Goal: Information Seeking & Learning: Find contact information

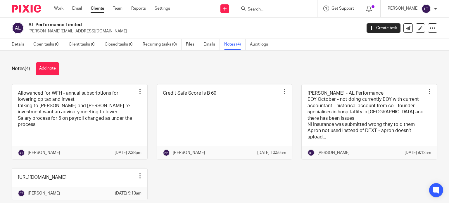
click at [290, 7] on input "Search" at bounding box center [273, 9] width 53 height 5
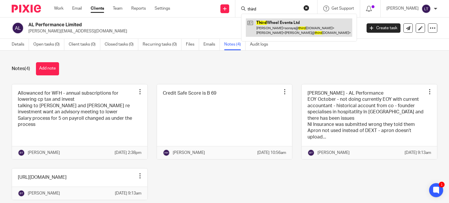
type input "third"
click at [288, 30] on link at bounding box center [299, 27] width 106 height 18
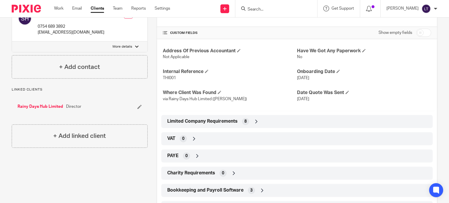
scroll to position [146, 0]
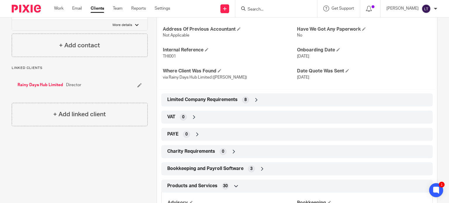
click at [257, 99] on icon at bounding box center [257, 100] width 6 height 6
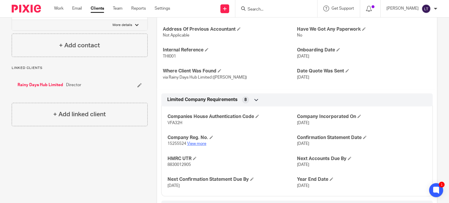
click at [194, 142] on link "View more" at bounding box center [196, 144] width 19 height 4
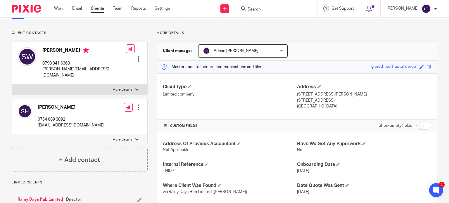
scroll to position [0, 0]
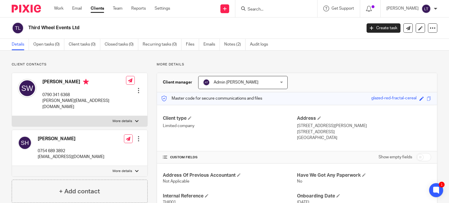
click at [284, 8] on input "Search" at bounding box center [273, 9] width 53 height 5
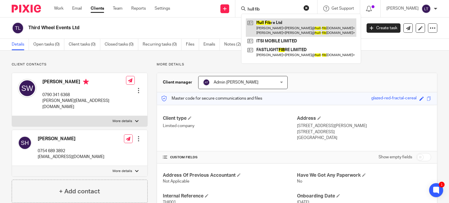
type input "hull fib"
click at [284, 22] on link at bounding box center [301, 27] width 111 height 18
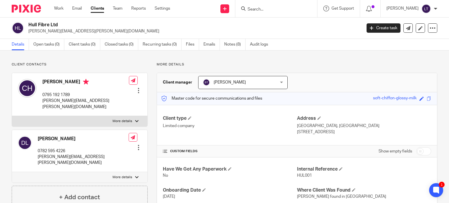
scroll to position [117, 0]
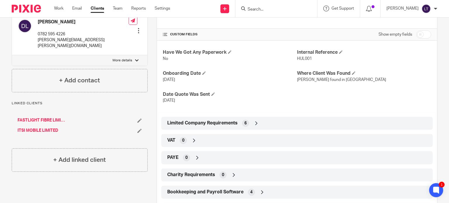
click at [258, 123] on icon at bounding box center [257, 123] width 6 height 6
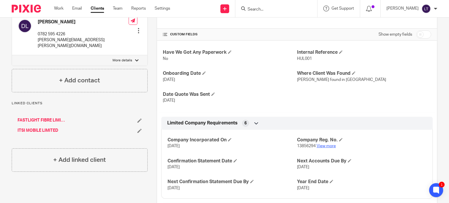
click at [324, 146] on link "View more" at bounding box center [326, 146] width 19 height 4
click at [282, 8] on input "Search" at bounding box center [273, 9] width 53 height 5
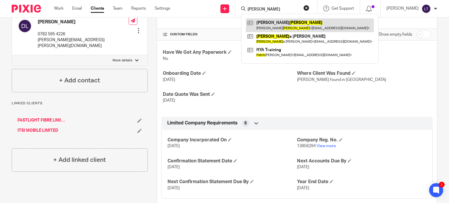
type input "patrick"
click at [281, 25] on link at bounding box center [310, 24] width 128 height 13
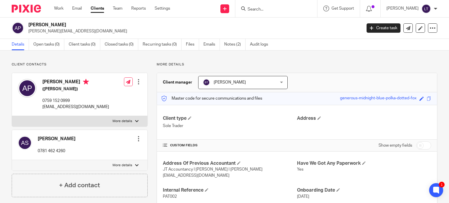
click at [294, 9] on input "Search" at bounding box center [273, 9] width 53 height 5
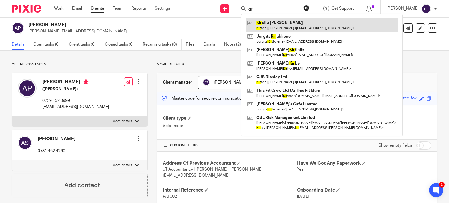
type input "kir"
click at [288, 25] on link at bounding box center [322, 24] width 152 height 13
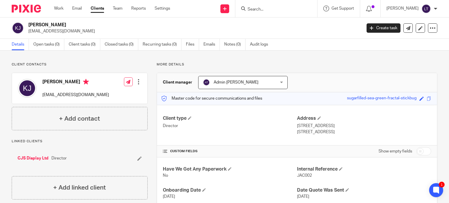
drag, startPoint x: 294, startPoint y: 127, endPoint x: 320, endPoint y: 131, distance: 27.2
click at [320, 131] on div "Client type Director Address 11 Vine Close, Cottingham Hull, HU16 5RF" at bounding box center [297, 125] width 280 height 41
drag, startPoint x: 320, startPoint y: 131, endPoint x: 323, endPoint y: 133, distance: 3.1
click at [320, 131] on p "Hull, HU16 5RF" at bounding box center [364, 132] width 134 height 6
click at [323, 133] on p "Hull, HU16 5RF" at bounding box center [364, 132] width 134 height 6
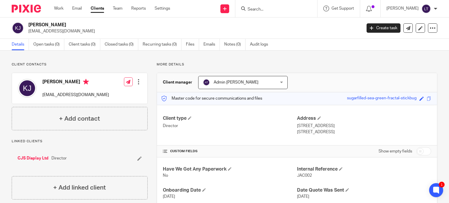
drag, startPoint x: 322, startPoint y: 133, endPoint x: 294, endPoint y: 126, distance: 28.9
click at [294, 126] on div "Client type Director Address 11 Vine Close, Cottingham Hull, HU16 5RF" at bounding box center [297, 125] width 280 height 41
click at [301, 126] on p "11 Vine Close, Cottingham" at bounding box center [364, 126] width 134 height 6
drag, startPoint x: 295, startPoint y: 126, endPoint x: 320, endPoint y: 131, distance: 26.1
click at [320, 131] on div "Address 11 Vine Close, Cottingham Hull, HU16 5RF" at bounding box center [364, 126] width 134 height 20
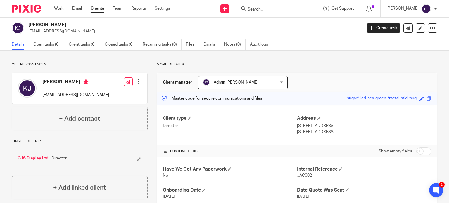
copy div "11 Vine Close, Cottingham Hull, HU16 5RF"
click at [41, 156] on link "CJS Display Ltd" at bounding box center [33, 159] width 31 height 6
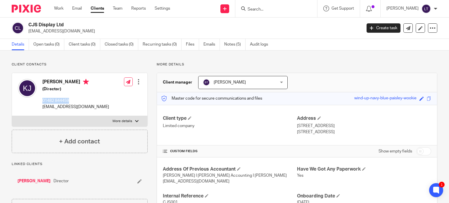
drag, startPoint x: 74, startPoint y: 99, endPoint x: 43, endPoint y: 101, distance: 30.5
click at [43, 101] on p "01482 844459" at bounding box center [75, 101] width 67 height 6
copy p "01482 844459"
click at [291, 14] on div at bounding box center [276, 8] width 82 height 17
click at [291, 12] on div at bounding box center [276, 8] width 82 height 17
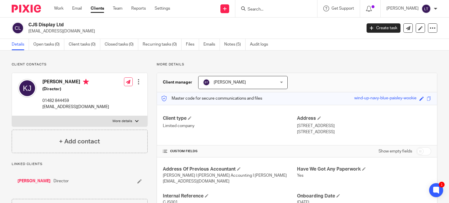
click at [291, 10] on input "Search" at bounding box center [273, 9] width 53 height 5
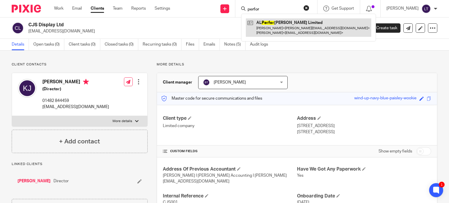
type input "perfor"
click at [289, 21] on link at bounding box center [308, 27] width 125 height 18
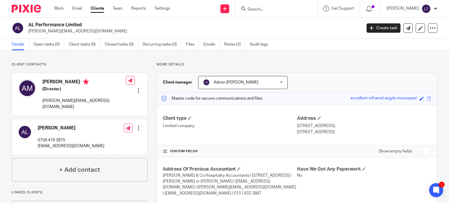
drag, startPoint x: 81, startPoint y: 24, endPoint x: 29, endPoint y: 21, distance: 52.7
click at [29, 21] on div "AL Performance Limited [PERSON_NAME][EMAIL_ADDRESS][DOMAIN_NAME] Create task Up…" at bounding box center [224, 28] width 449 height 21
copy h2 "AL Performance Limited"
drag, startPoint x: 94, startPoint y: 101, endPoint x: 43, endPoint y: 102, distance: 51.8
click at [43, 102] on div "[PERSON_NAME] (Director) [PERSON_NAME][EMAIL_ADDRESS][DOMAIN_NAME] Edit contact…" at bounding box center [79, 94] width 135 height 43
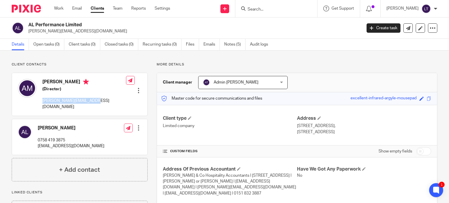
copy p "[PERSON_NAME][EMAIL_ADDRESS][DOMAIN_NAME]"
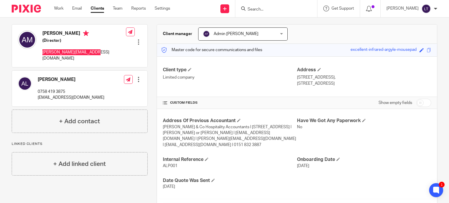
scroll to position [29, 0]
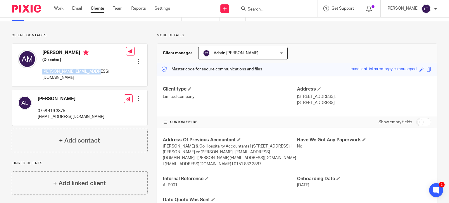
drag, startPoint x: 335, startPoint y: 99, endPoint x: 296, endPoint y: 95, distance: 39.1
click at [302, 98] on p "[STREET_ADDRESS]," at bounding box center [364, 97] width 134 height 6
drag, startPoint x: 295, startPoint y: 96, endPoint x: 333, endPoint y: 104, distance: 39.5
click at [333, 104] on div "Address [STREET_ADDRESS], [STREET_ADDRESS]" at bounding box center [364, 96] width 134 height 20
copy div "[STREET_ADDRESS]"
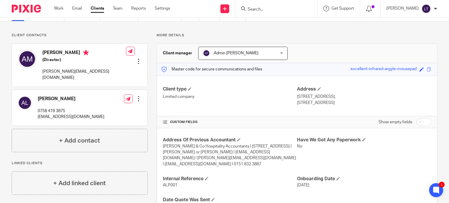
click at [277, 8] on input "Search" at bounding box center [273, 9] width 53 height 5
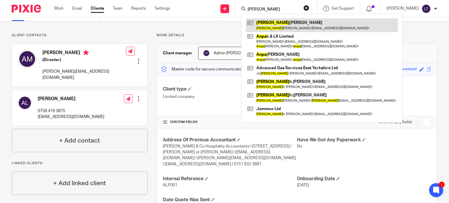
type input "[PERSON_NAME]"
click at [277, 20] on link at bounding box center [322, 24] width 152 height 13
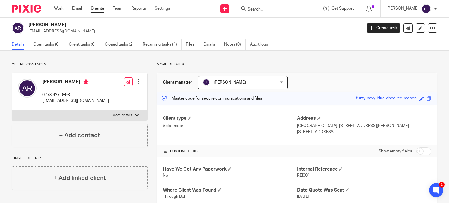
click at [273, 9] on input "Search" at bounding box center [273, 9] width 53 height 5
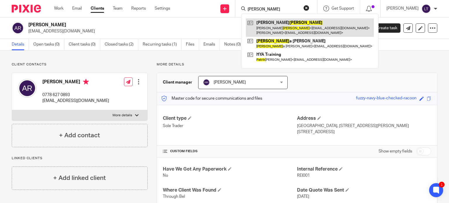
type input "patrick"
click at [282, 30] on link at bounding box center [310, 27] width 128 height 18
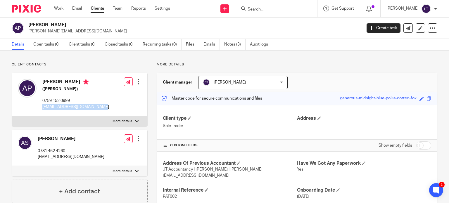
drag, startPoint x: 103, startPoint y: 108, endPoint x: 45, endPoint y: 106, distance: 57.9
click at [41, 108] on div "[PERSON_NAME] ([PERSON_NAME]) 0759 152 0999 [EMAIL_ADDRESS][DOMAIN_NAME] Edit c…" at bounding box center [79, 94] width 135 height 43
copy p "[EMAIL_ADDRESS][DOMAIN_NAME]"
drag, startPoint x: 76, startPoint y: 100, endPoint x: 47, endPoint y: 101, distance: 29.6
click at [44, 102] on p "0759 152 0999" at bounding box center [75, 101] width 67 height 6
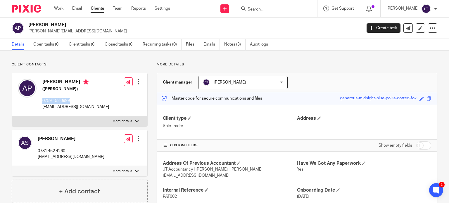
drag, startPoint x: 48, startPoint y: 101, endPoint x: 84, endPoint y: 100, distance: 36.0
click at [84, 100] on div "Aaron Patrick (Joiner) 0759 152 0999 aaronpatrick888@hotmail.com" at bounding box center [63, 94] width 91 height 37
copy p "0759 152 0999"
drag, startPoint x: 80, startPoint y: 159, endPoint x: 40, endPoint y: 139, distance: 45.1
click at [39, 139] on div "Ade Smith 0781 462 4260 ade@asrating.com Edit contact Create client from contac…" at bounding box center [79, 148] width 135 height 36
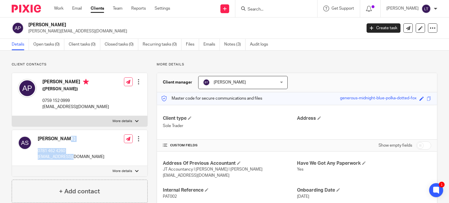
drag, startPoint x: 44, startPoint y: 137, endPoint x: 73, endPoint y: 156, distance: 34.6
click at [73, 156] on div "Ade Smith 0781 462 4260 ade@asrating.com Edit contact Create client from contac…" at bounding box center [79, 148] width 135 height 36
copy div "Ade Smith 0781 462 4260 ade@asrating.com"
drag, startPoint x: 101, startPoint y: 107, endPoint x: 42, endPoint y: 108, distance: 58.2
click at [42, 108] on div "Aaron Patrick (Joiner) 0759 152 0999 aaronpatrick888@hotmail.com Edit contact C…" at bounding box center [79, 94] width 135 height 43
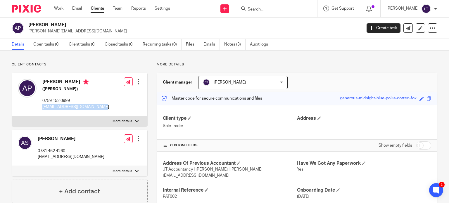
copy p "aaronpatrick888@hotmail.com"
